Goal: Book appointment/travel/reservation

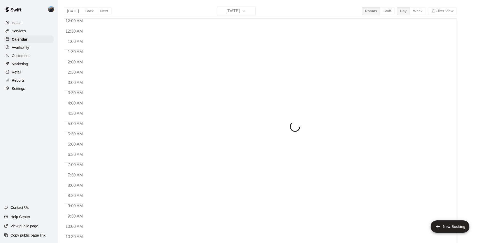
scroll to position [263, 0]
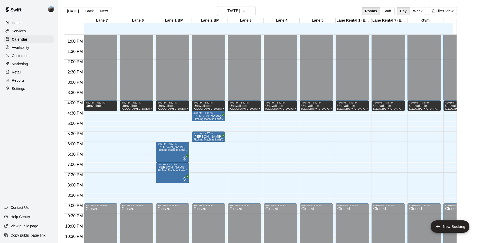
click at [197, 137] on p "[PERSON_NAME]" at bounding box center [209, 137] width 30 height 0
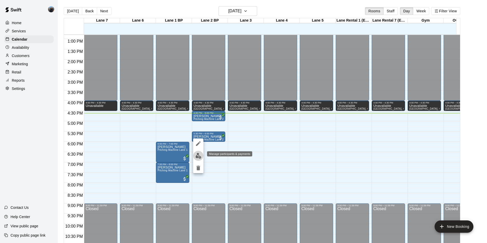
click at [197, 154] on img "edit" at bounding box center [199, 156] width 6 height 6
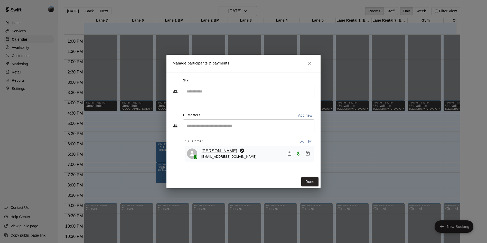
click at [219, 151] on link "[PERSON_NAME]" at bounding box center [220, 151] width 36 height 7
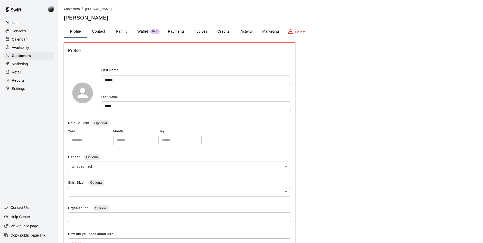
click at [120, 30] on button "Family" at bounding box center [121, 31] width 23 height 12
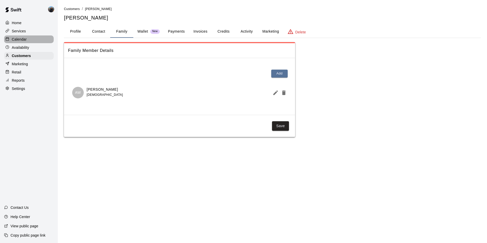
click at [17, 41] on p "Calendar" at bounding box center [19, 39] width 15 height 5
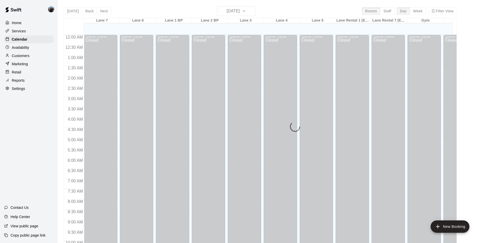
scroll to position [263, 0]
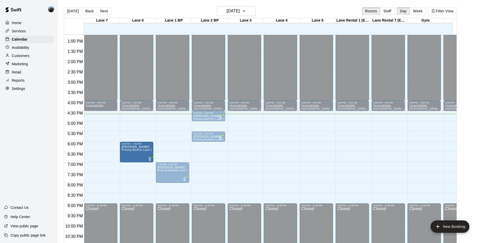
drag, startPoint x: 159, startPoint y: 156, endPoint x: 154, endPoint y: 156, distance: 5.5
click at [154, 156] on div "12:00 AM 12:30 AM 1:00 AM 1:30 AM 2:00 AM 2:30 AM 3:00 AM 3:30 AM 4:00 AM 4:30 …" at bounding box center [260, 141] width 393 height 215
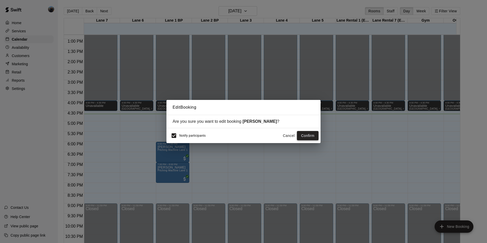
click at [301, 136] on button "Confirm" at bounding box center [308, 136] width 22 height 10
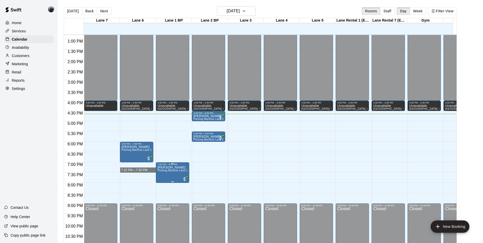
drag, startPoint x: 155, startPoint y: 171, endPoint x: 165, endPoint y: 170, distance: 10.1
click at [165, 170] on div "12:00 AM 12:30 AM 1:00 AM 1:30 AM 2:00 AM 2:30 AM 3:00 AM 3:30 AM 4:00 AM 4:30 …" at bounding box center [260, 141] width 393 height 215
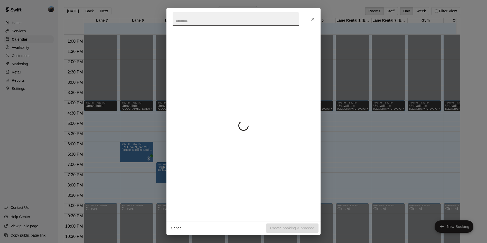
click at [148, 167] on div "Cancel Create booking & proceed" at bounding box center [243, 121] width 487 height 243
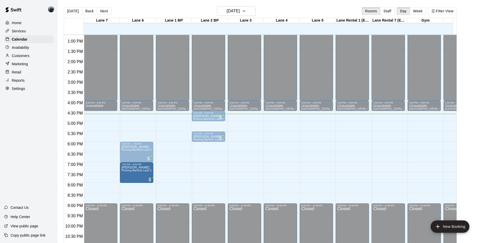
drag, startPoint x: 147, startPoint y: 175, endPoint x: 143, endPoint y: 175, distance: 3.6
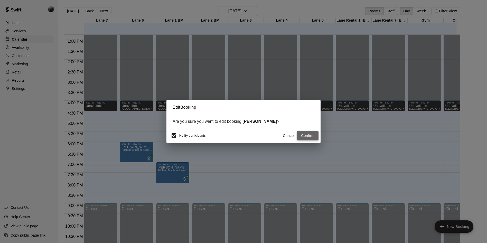
click at [306, 136] on button "Confirm" at bounding box center [308, 136] width 22 height 10
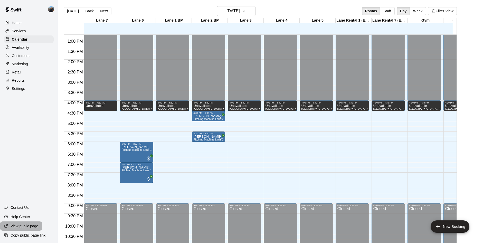
click at [14, 223] on div "View public page" at bounding box center [21, 226] width 42 height 9
click at [447, 224] on button "New Booking" at bounding box center [450, 227] width 39 height 12
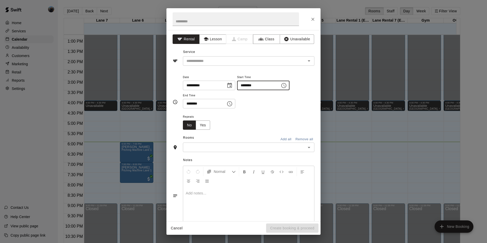
click at [248, 87] on input "********" at bounding box center [257, 86] width 40 height 10
type input "********"
click at [312, 20] on icon "Close" at bounding box center [312, 19] width 5 height 5
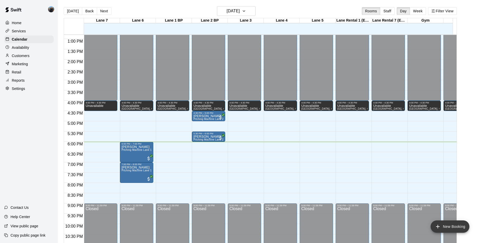
click at [454, 226] on button "New Booking" at bounding box center [450, 227] width 39 height 12
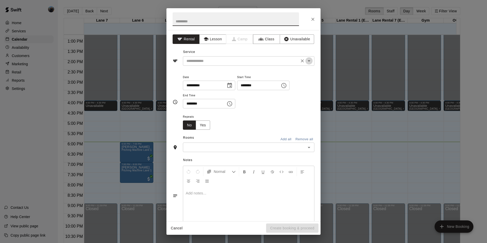
click at [308, 64] on icon "Open" at bounding box center [309, 61] width 6 height 6
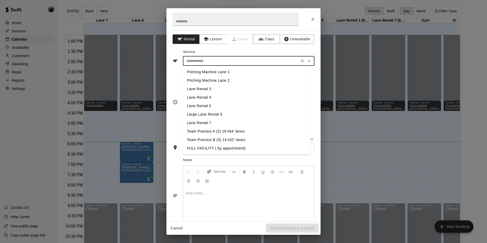
click at [199, 120] on li "Lane Rental 7" at bounding box center [247, 123] width 128 height 8
type input "**********"
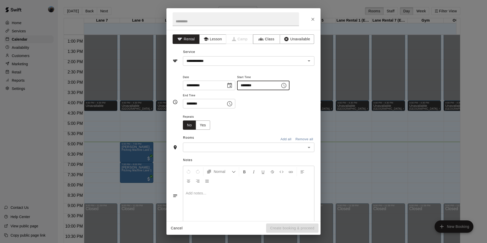
click at [248, 84] on input "********" at bounding box center [257, 86] width 40 height 10
type input "********"
click at [188, 103] on input "********" at bounding box center [203, 104] width 40 height 10
click at [308, 151] on div "​" at bounding box center [249, 148] width 132 height 10
type input "********"
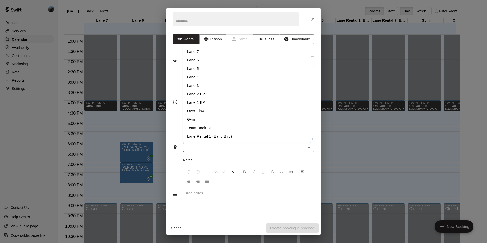
click at [191, 55] on li "Lane 7" at bounding box center [247, 52] width 128 height 8
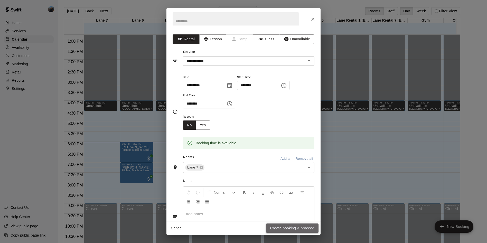
click at [290, 226] on button "Create booking & proceed" at bounding box center [292, 229] width 52 height 10
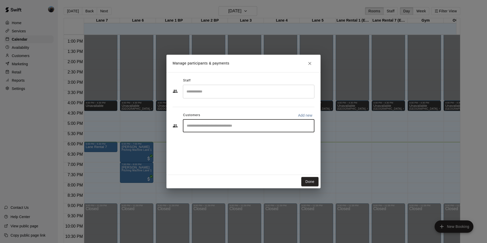
click at [235, 127] on input "Start typing to search customers..." at bounding box center [248, 125] width 127 height 5
click at [309, 61] on icon "Close" at bounding box center [309, 63] width 5 height 5
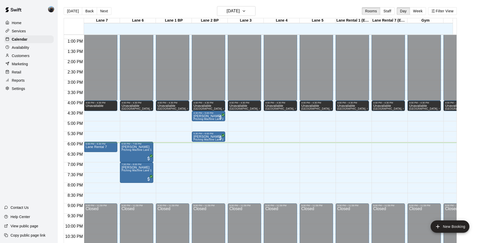
click at [28, 29] on div "Services" at bounding box center [29, 31] width 50 height 8
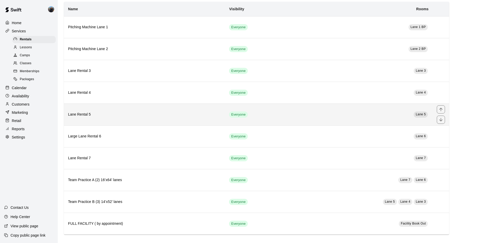
scroll to position [37, 0]
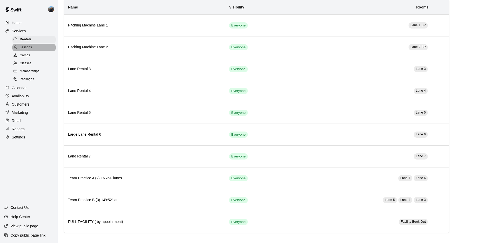
click at [31, 49] on span "Lessons" at bounding box center [26, 47] width 12 height 5
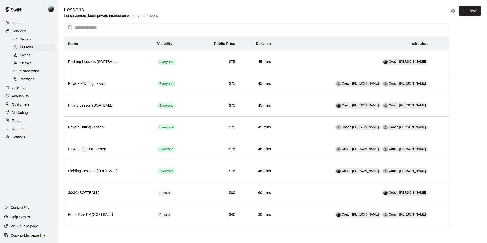
click at [31, 58] on div "Camps" at bounding box center [33, 55] width 43 height 7
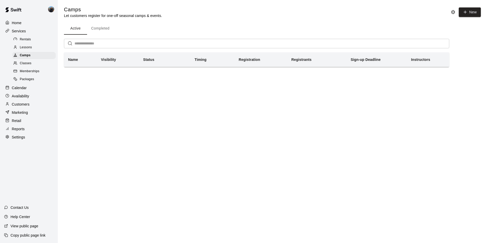
click at [133, 81] on html "Home Services Rentals Lessons Camps Classes Memberships Packages Calendar Avail…" at bounding box center [243, 40] width 487 height 81
click at [29, 66] on span "Classes" at bounding box center [26, 63] width 12 height 5
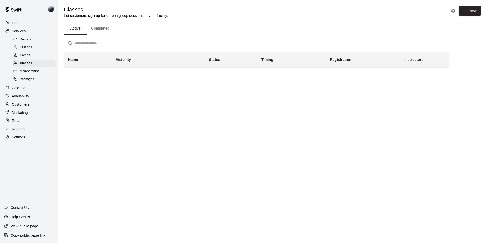
click at [34, 75] on div "Memberships" at bounding box center [33, 71] width 43 height 7
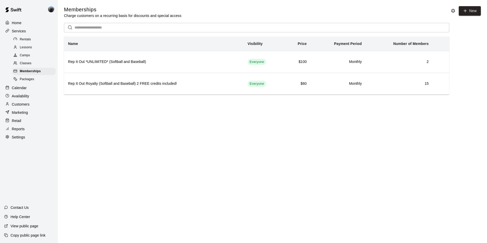
click at [24, 82] on span "Packages" at bounding box center [27, 79] width 14 height 5
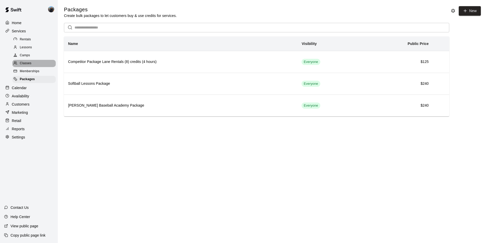
click at [26, 66] on span "Classes" at bounding box center [26, 63] width 12 height 5
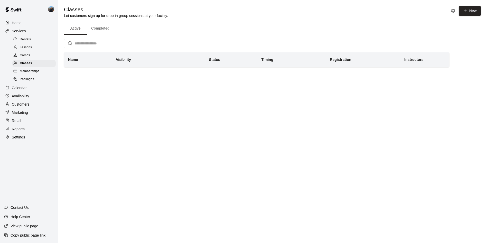
click at [16, 90] on p "Calendar" at bounding box center [19, 87] width 15 height 5
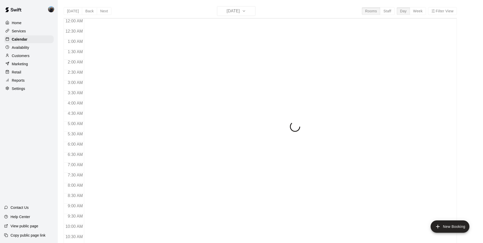
scroll to position [263, 0]
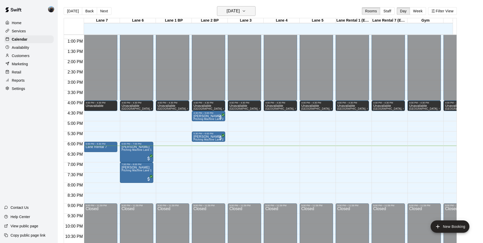
click at [246, 14] on icon "button" at bounding box center [244, 11] width 4 height 6
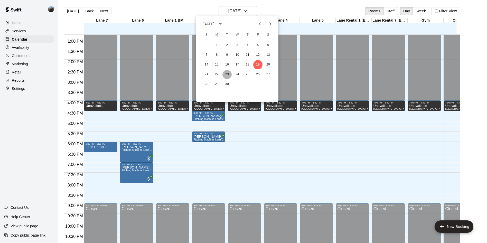
click at [225, 74] on button "23" at bounding box center [227, 74] width 9 height 9
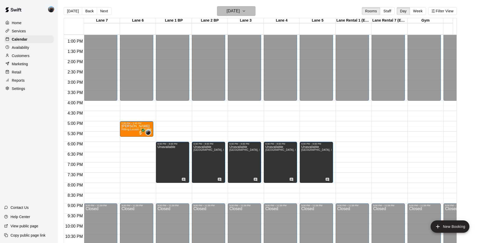
click at [246, 12] on icon "button" at bounding box center [244, 11] width 4 height 6
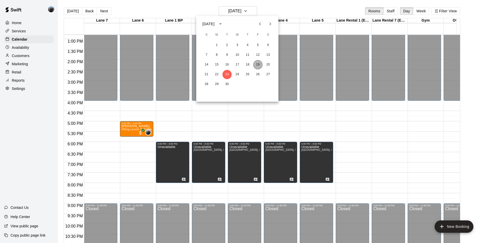
click at [258, 69] on button "19" at bounding box center [257, 64] width 9 height 9
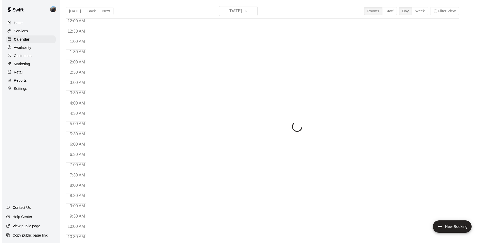
scroll to position [263, 0]
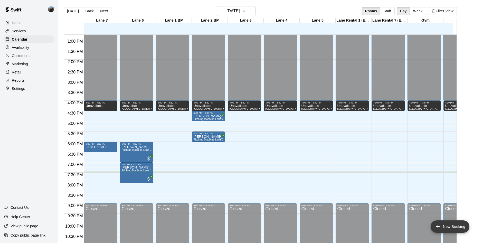
click at [456, 230] on button "New Booking" at bounding box center [450, 227] width 39 height 12
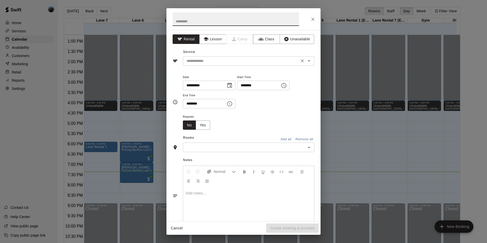
click at [201, 61] on input "text" at bounding box center [241, 61] width 113 height 6
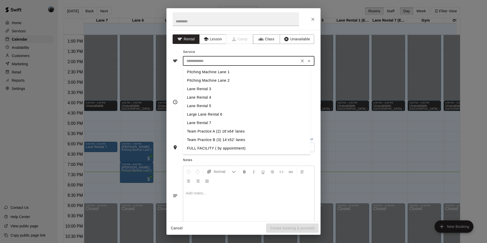
click at [219, 71] on li "Pitching Machine Lane 1" at bounding box center [247, 72] width 128 height 8
type input "**********"
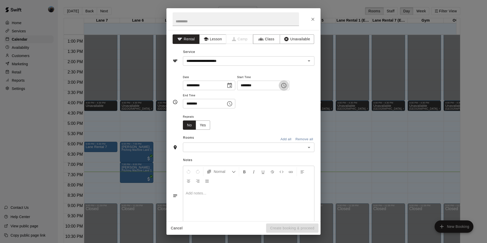
click at [287, 83] on icon "Choose time, selected time is 7:00 PM" at bounding box center [284, 86] width 6 height 6
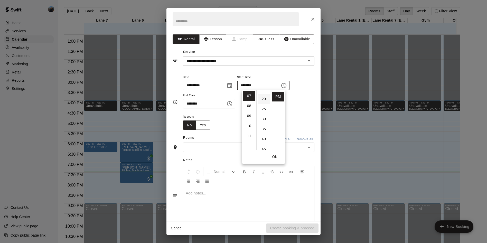
scroll to position [26, 0]
click at [265, 129] on li "30" at bounding box center [264, 131] width 12 height 10
type input "********"
click at [189, 102] on input "********" at bounding box center [203, 104] width 40 height 10
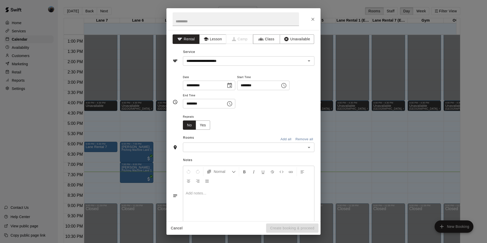
click at [188, 103] on input "********" at bounding box center [203, 104] width 40 height 10
click at [307, 148] on icon "Open" at bounding box center [309, 147] width 6 height 6
type input "********"
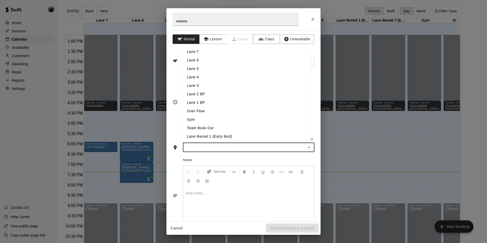
click at [190, 103] on li "Lane 1 BP" at bounding box center [247, 102] width 128 height 8
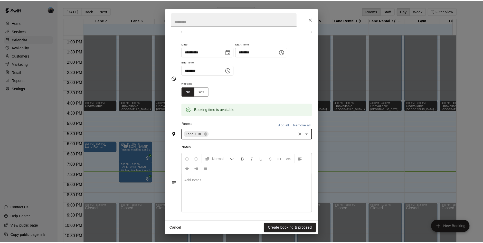
scroll to position [35, 0]
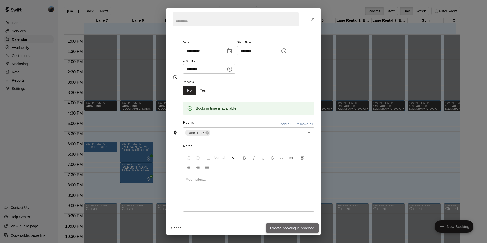
click at [310, 229] on button "Create booking & proceed" at bounding box center [292, 229] width 52 height 10
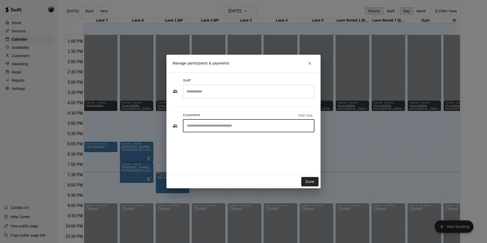
click at [236, 128] on input "Start typing to search customers..." at bounding box center [248, 125] width 127 height 5
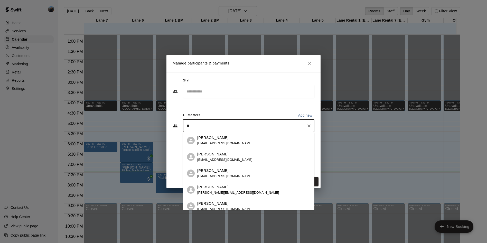
type input "*"
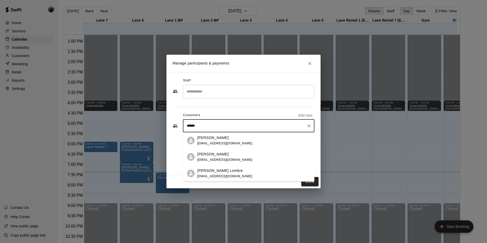
type input "*******"
click at [237, 141] on div "Ivette Griffis ivette2rod@gmail.com" at bounding box center [253, 140] width 113 height 11
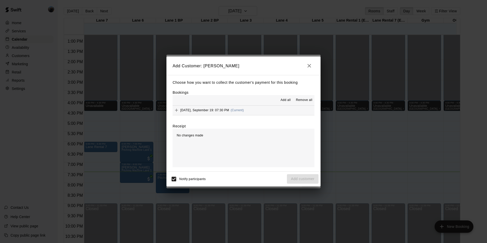
click at [187, 108] on div "Friday, September 19: 07:30 PM (Current)" at bounding box center [208, 110] width 71 height 8
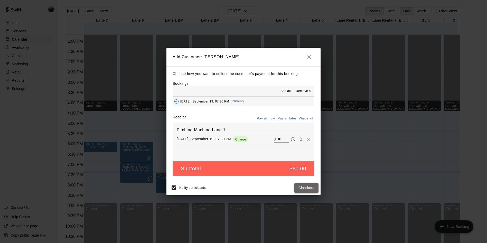
click at [305, 188] on button "Checkout" at bounding box center [307, 188] width 24 height 10
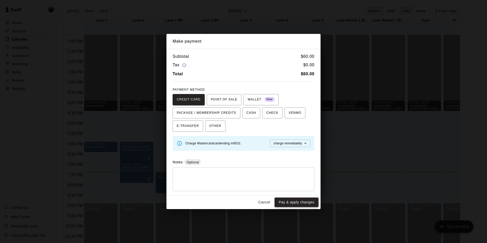
click at [290, 204] on button "Pay & apply changes" at bounding box center [297, 203] width 44 height 10
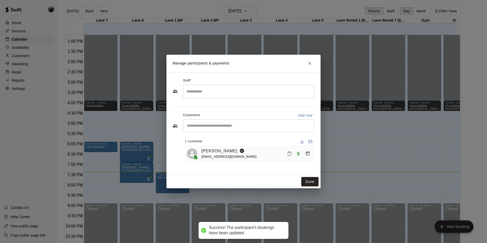
drag, startPoint x: 307, startPoint y: 66, endPoint x: 322, endPoint y: 56, distance: 18.1
click at [309, 66] on button "Close" at bounding box center [309, 63] width 9 height 9
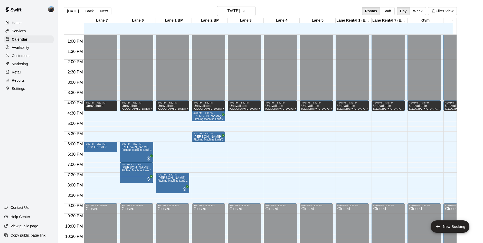
click at [29, 224] on p "View public page" at bounding box center [25, 226] width 28 height 5
